Goal: Subscribe to service/newsletter

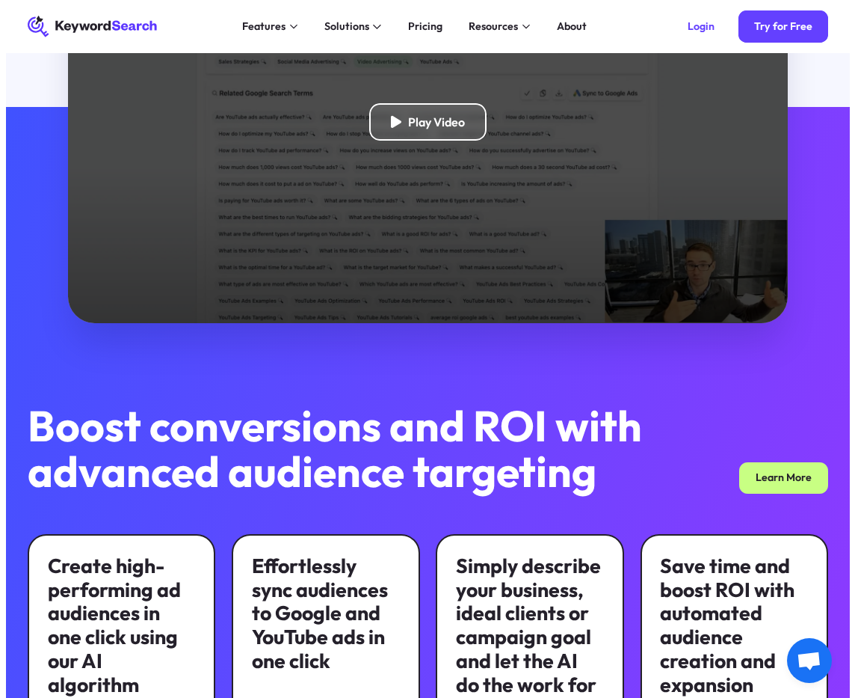
scroll to position [392, 0]
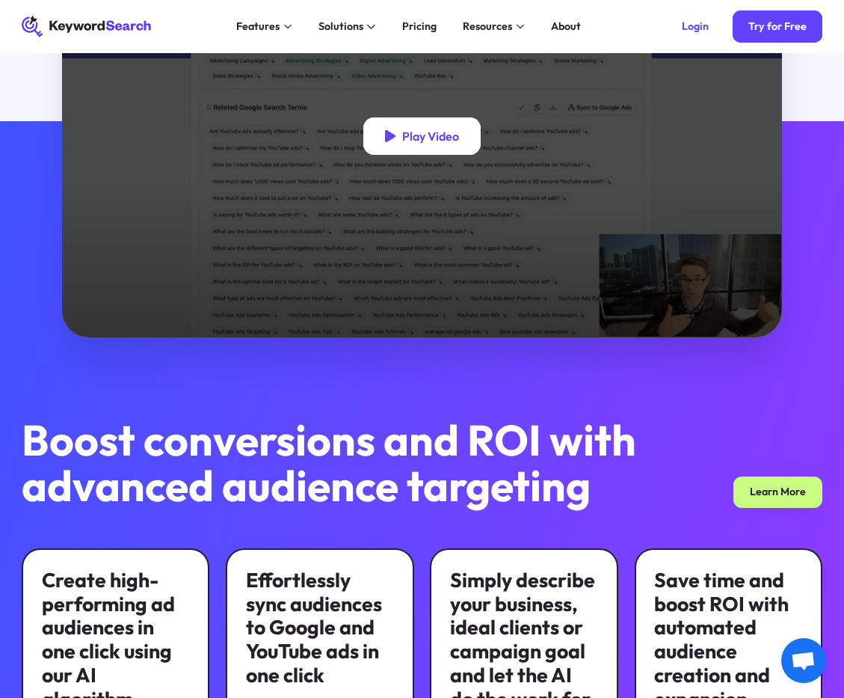
click at [426, 128] on div "Play Video" at bounding box center [421, 135] width 117 height 37
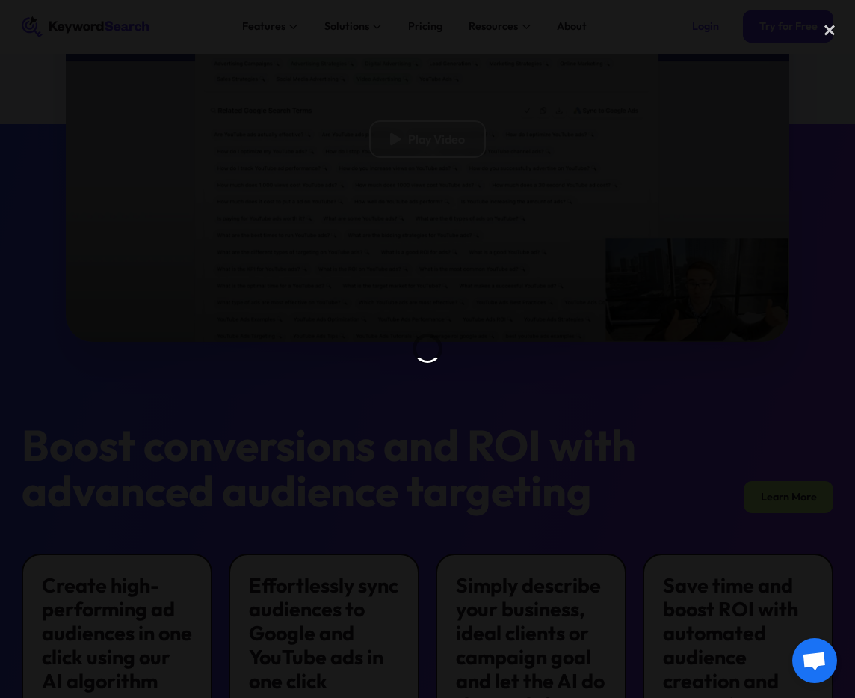
click at [563, 111] on div at bounding box center [427, 349] width 855 height 670
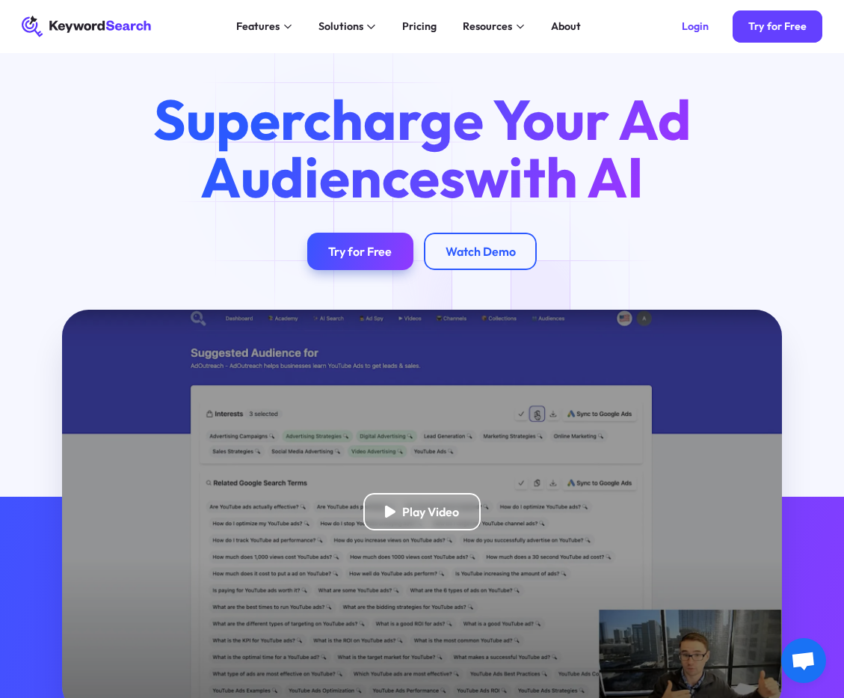
scroll to position [0, 0]
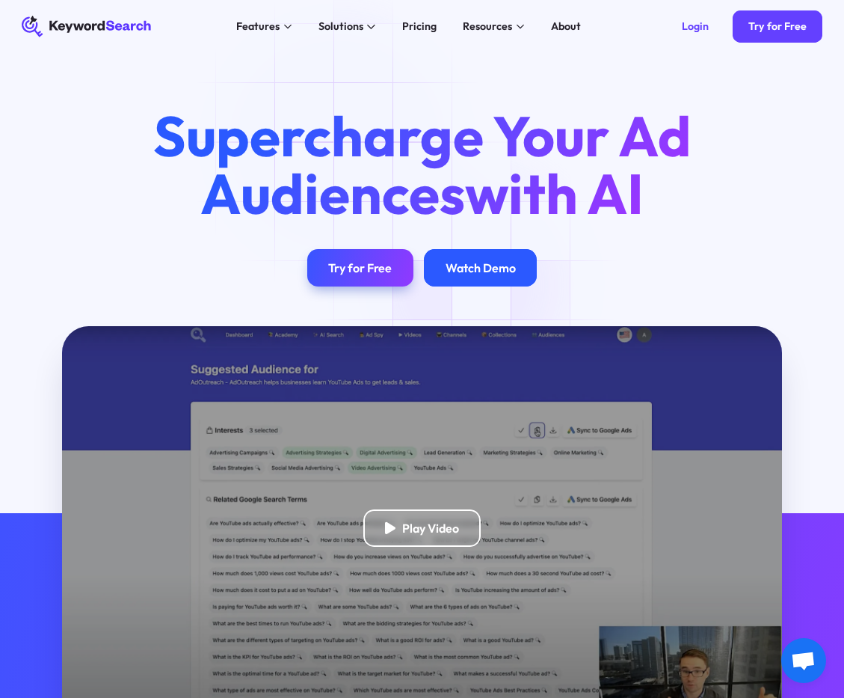
click at [472, 285] on div "Watch Demo" at bounding box center [480, 267] width 113 height 37
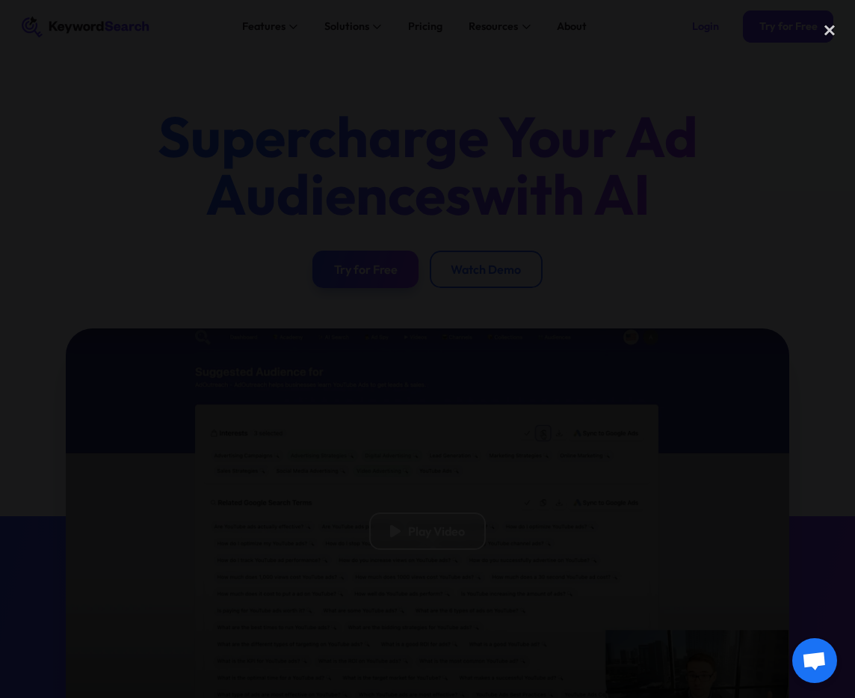
click at [661, 106] on div at bounding box center [427, 349] width 855 height 670
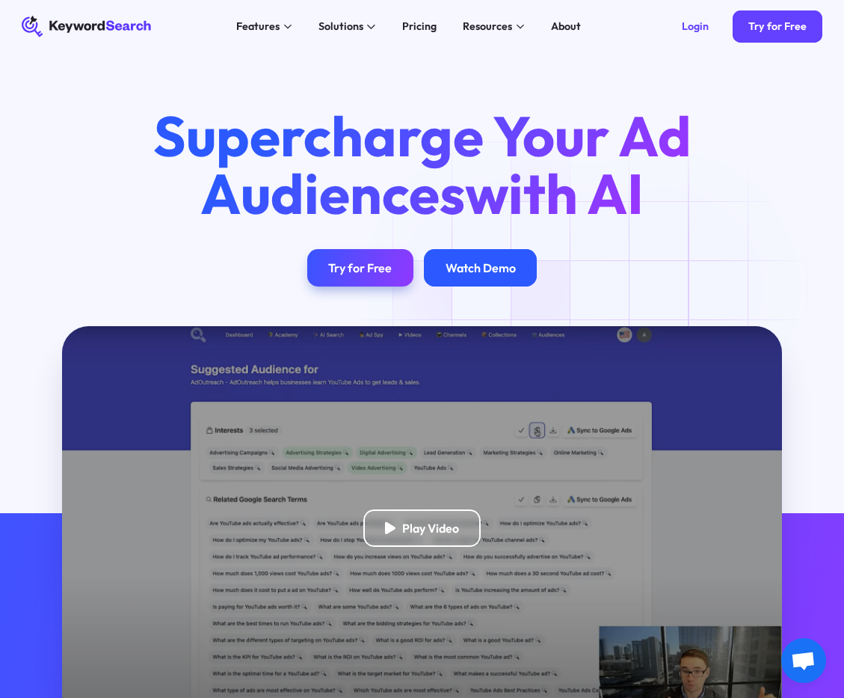
click at [510, 281] on div "Watch Demo" at bounding box center [480, 267] width 113 height 37
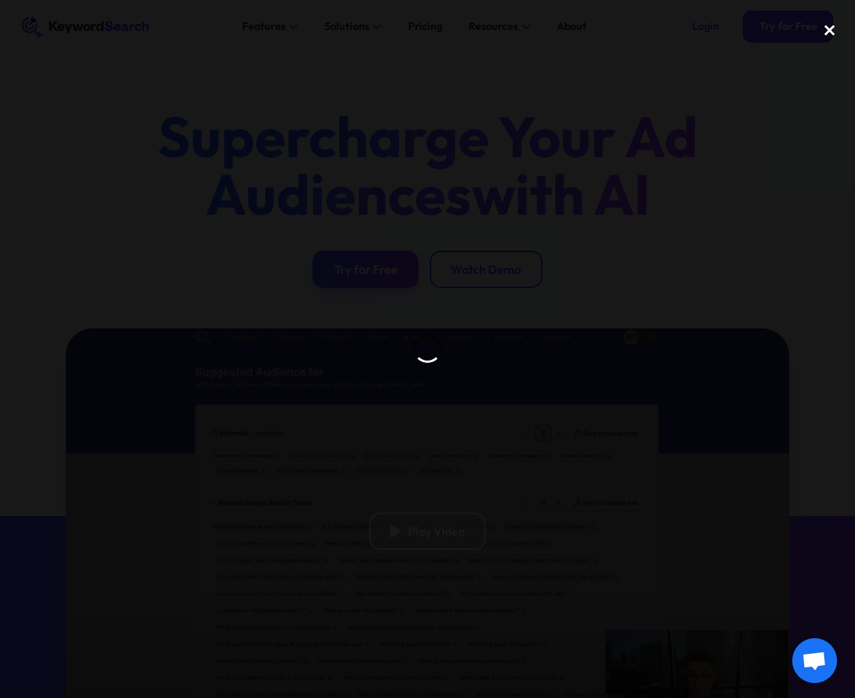
click at [832, 31] on div "close lightbox" at bounding box center [829, 30] width 51 height 33
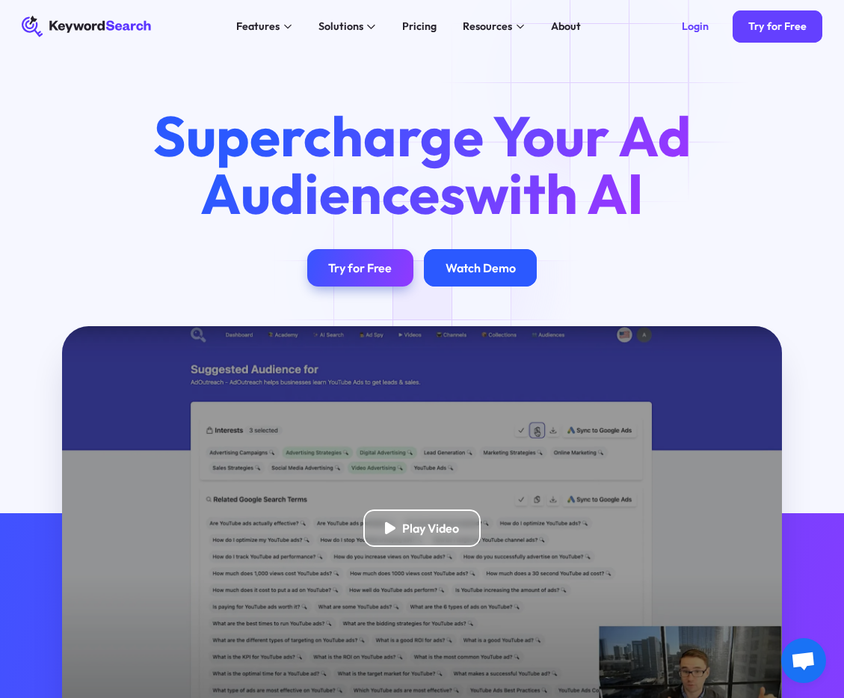
click at [431, 274] on div "Watch Demo" at bounding box center [480, 267] width 113 height 37
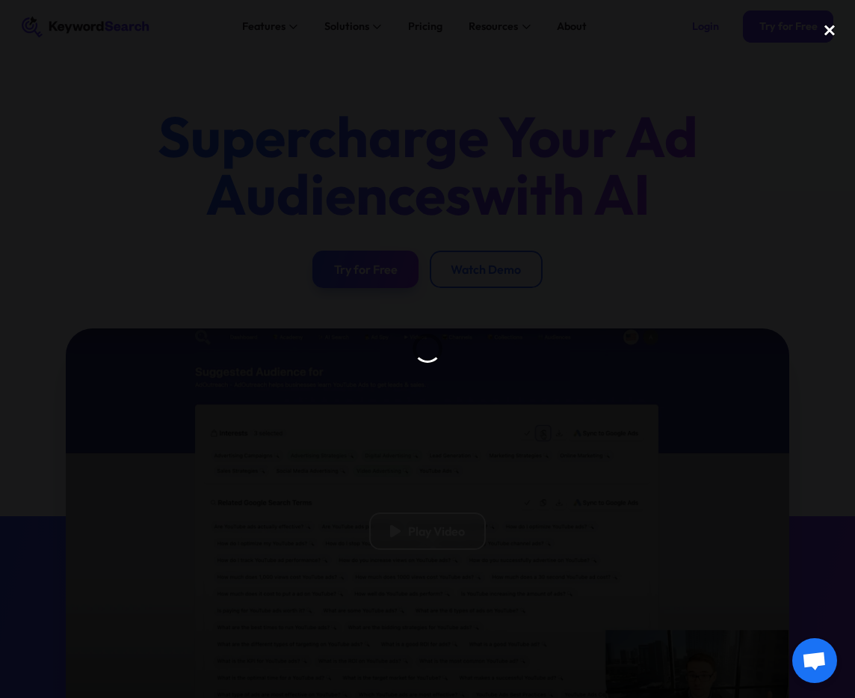
click at [829, 32] on div "close lightbox" at bounding box center [829, 30] width 51 height 33
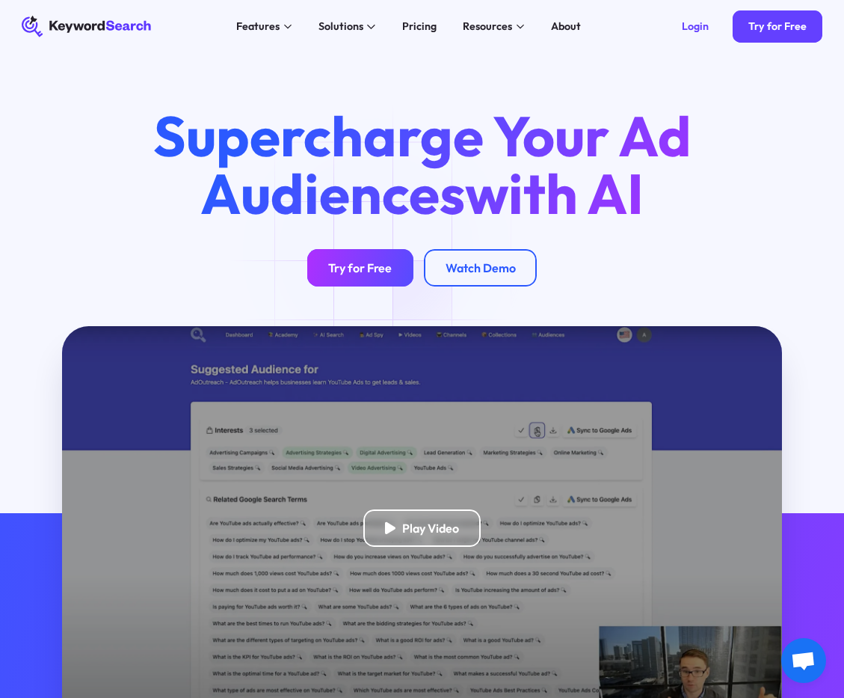
click at [343, 251] on link "Try for Free" at bounding box center [360, 267] width 106 height 37
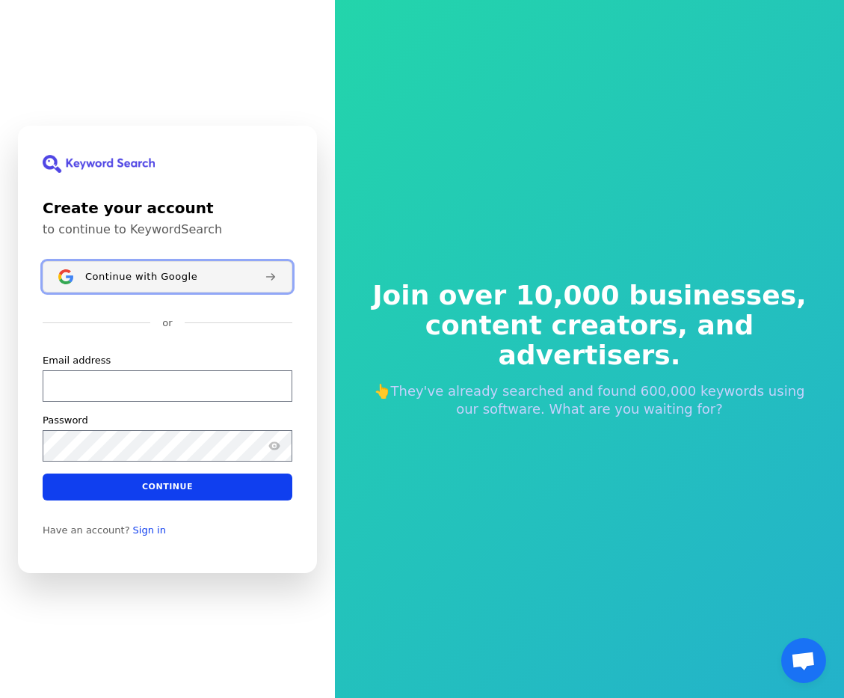
click at [134, 275] on span "Continue with Google" at bounding box center [141, 276] width 112 height 12
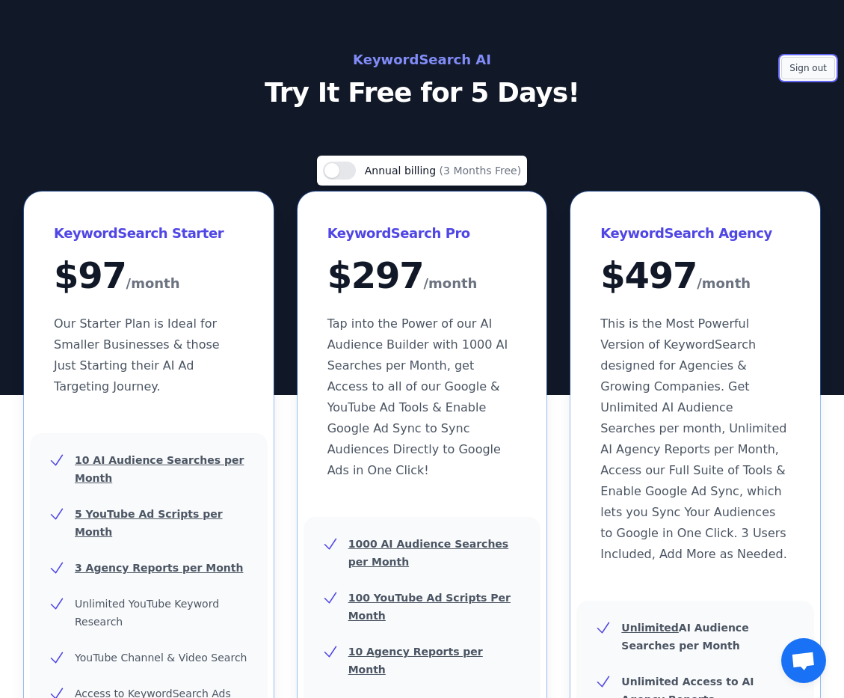
click at [799, 59] on button "Sign out" at bounding box center [808, 68] width 54 height 22
